Goal: Find specific page/section: Find specific page/section

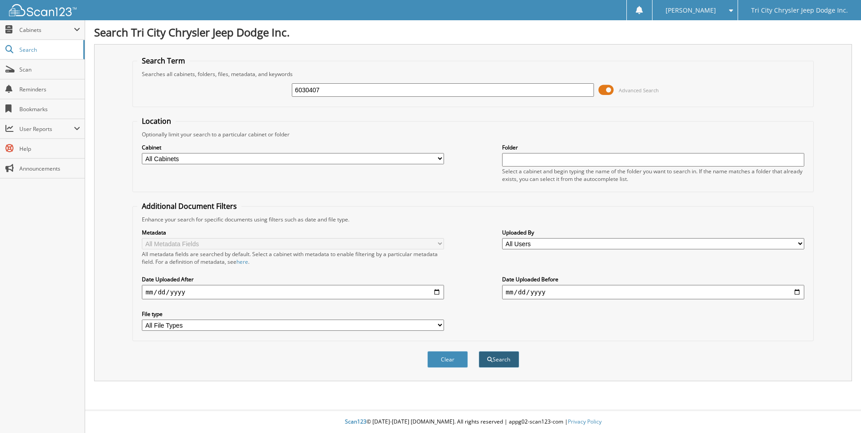
type input "6030407"
click at [502, 357] on button "Search" at bounding box center [499, 359] width 41 height 17
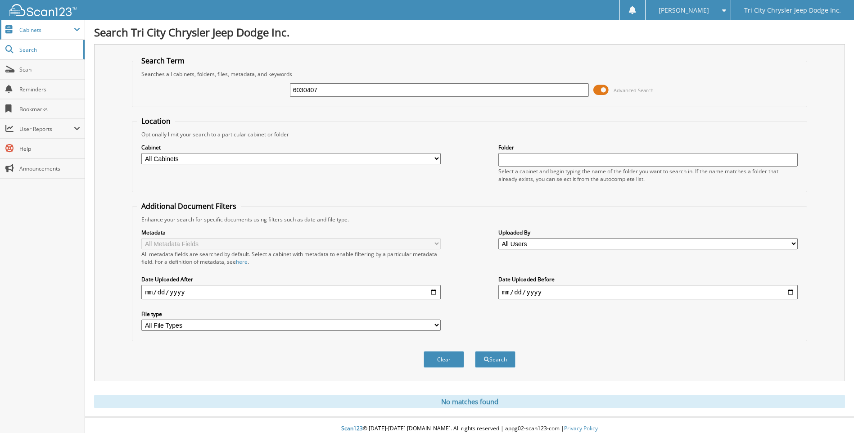
click at [37, 28] on span "Cabinets" at bounding box center [46, 30] width 54 height 8
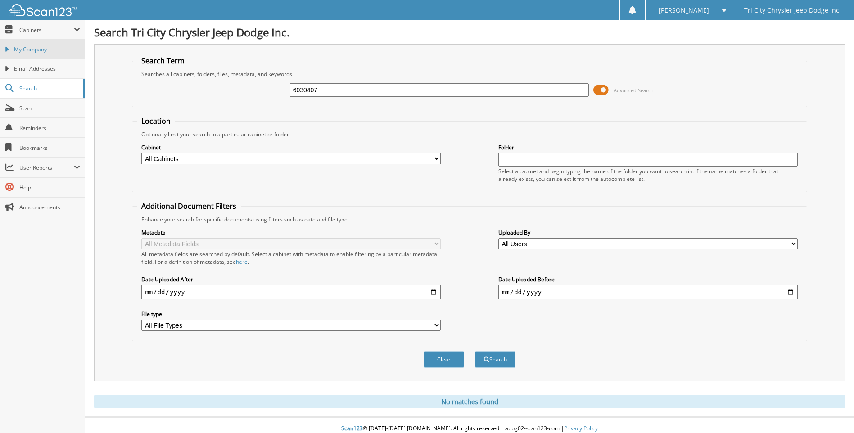
drag, startPoint x: 29, startPoint y: 47, endPoint x: 23, endPoint y: 46, distance: 6.3
click at [29, 46] on span "My Company" at bounding box center [47, 49] width 66 height 8
